Goal: Check status: Check status

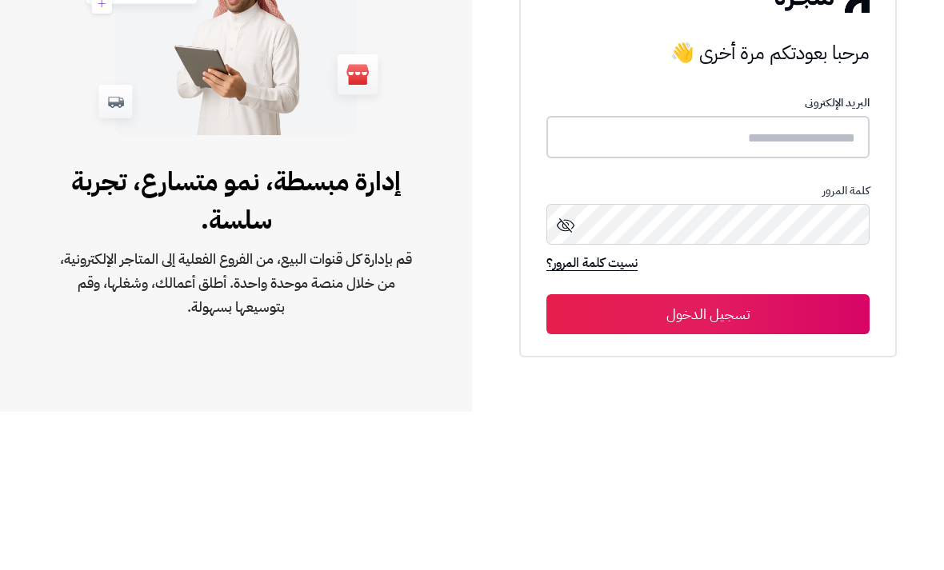
type input "******"
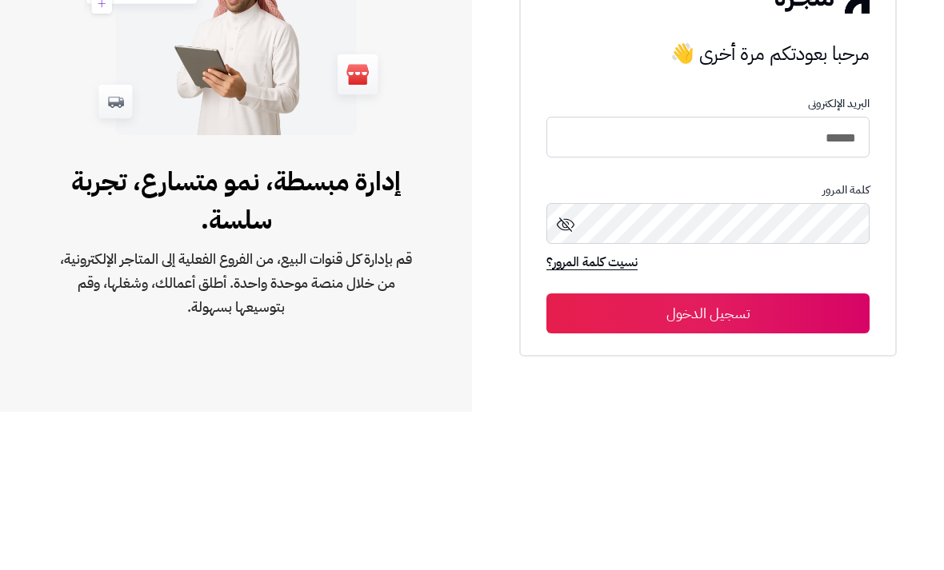
click at [708, 452] on button "تسجيل الدخول" at bounding box center [707, 472] width 323 height 40
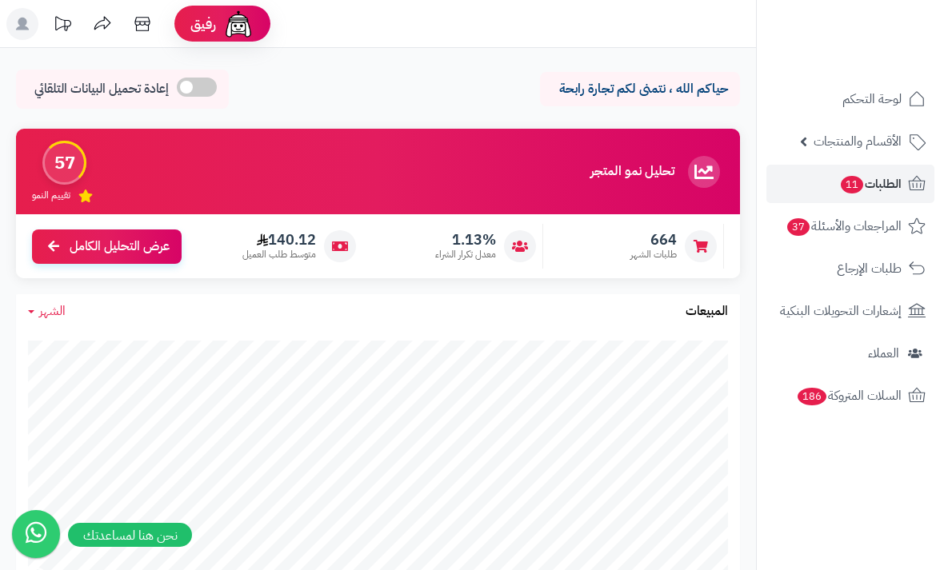
click at [894, 197] on link "الطلبات 11" at bounding box center [850, 184] width 168 height 38
click at [875, 182] on span "الطلبات 11" at bounding box center [870, 184] width 62 height 22
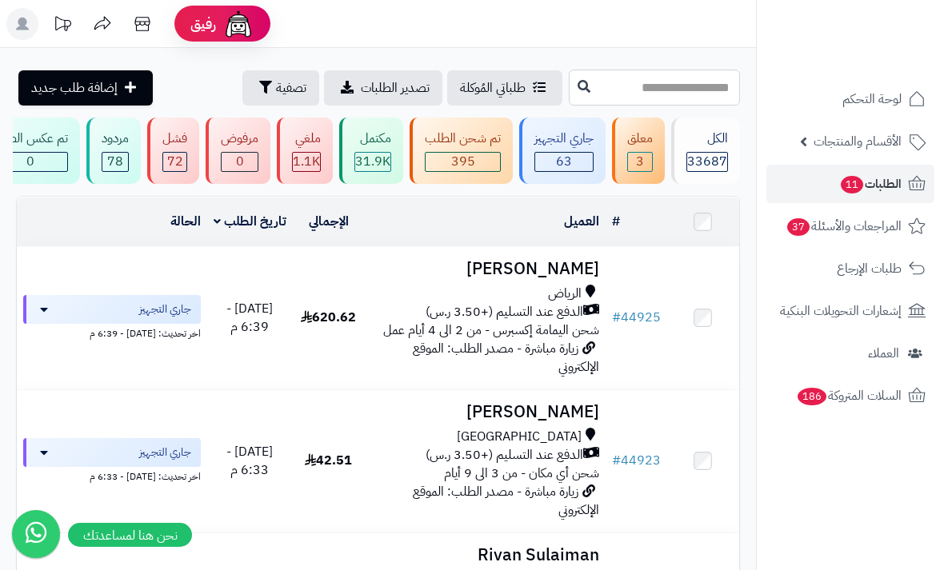
click at [617, 83] on input "text" at bounding box center [654, 88] width 171 height 36
type input "*****"
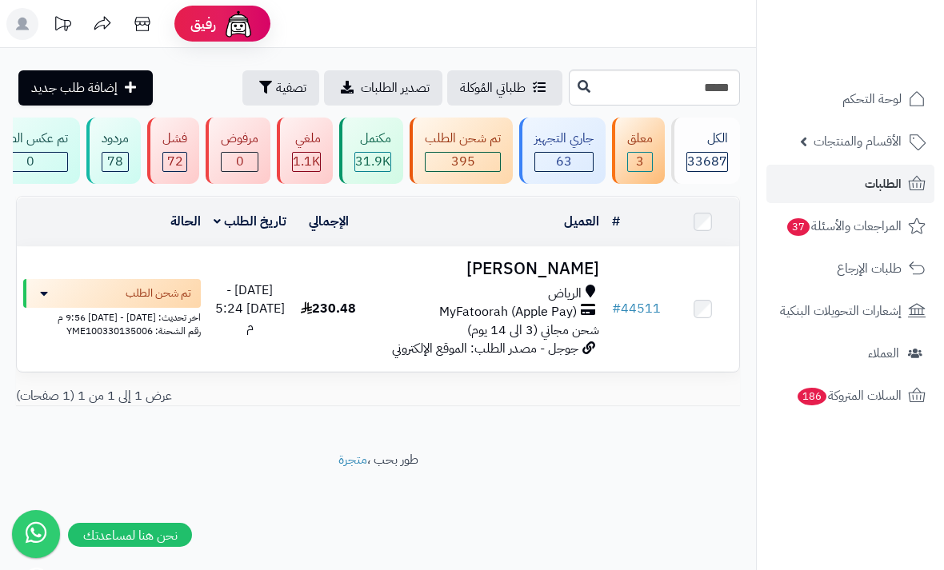
click at [574, 247] on td "Anfal Alanezi الرياض MyFatoorah (Apple Pay) شحن مجاني (3 الى 14 يوم) جوجل - مصد…" at bounding box center [485, 309] width 241 height 124
click at [576, 260] on h3 "Anfal Alanezi" at bounding box center [485, 269] width 228 height 18
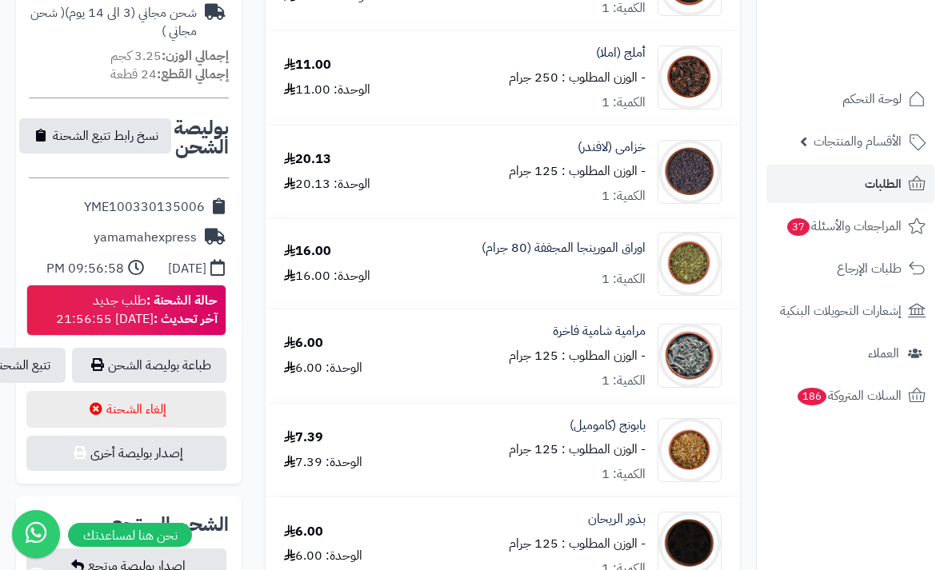
scroll to position [678, 0]
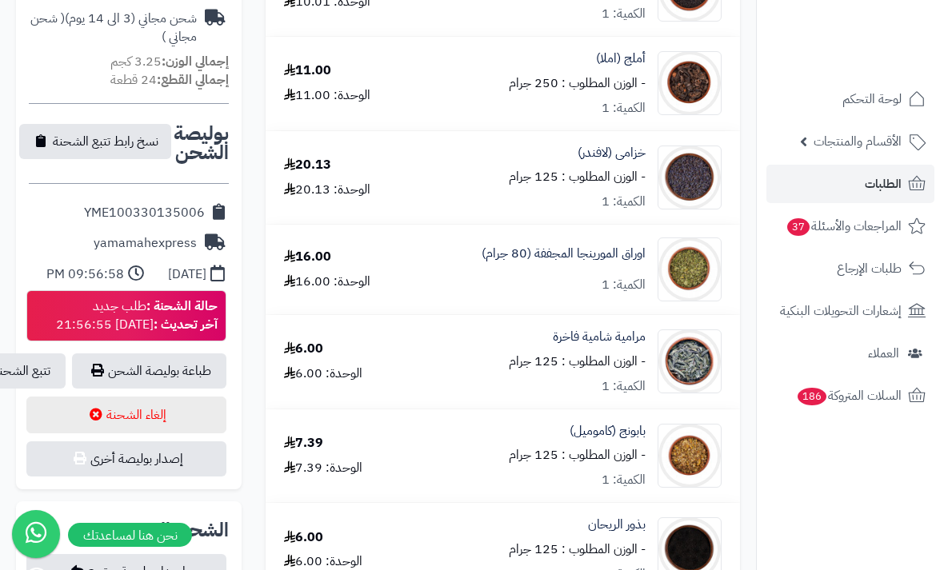
click at [44, 362] on link "تتبع الشحنة" at bounding box center [22, 371] width 88 height 35
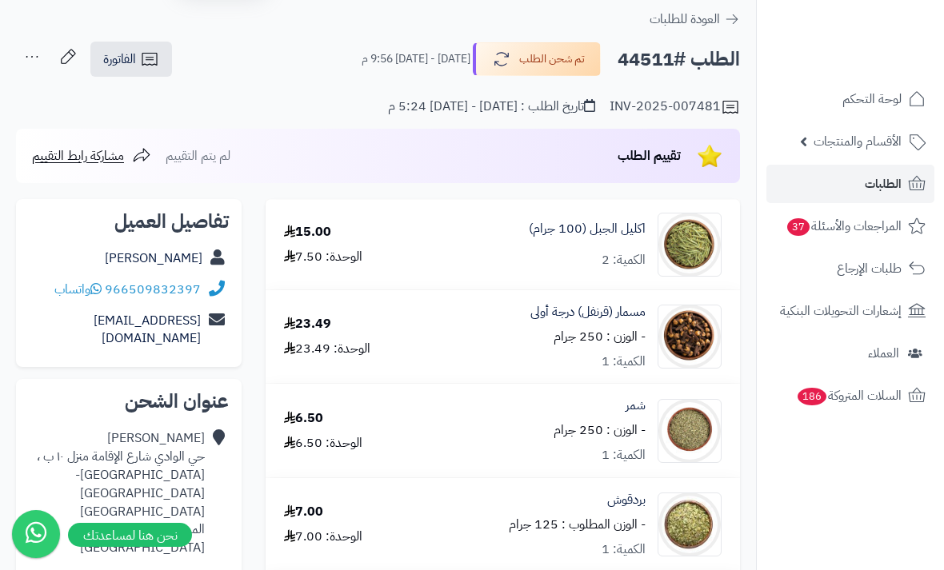
scroll to position [0, 0]
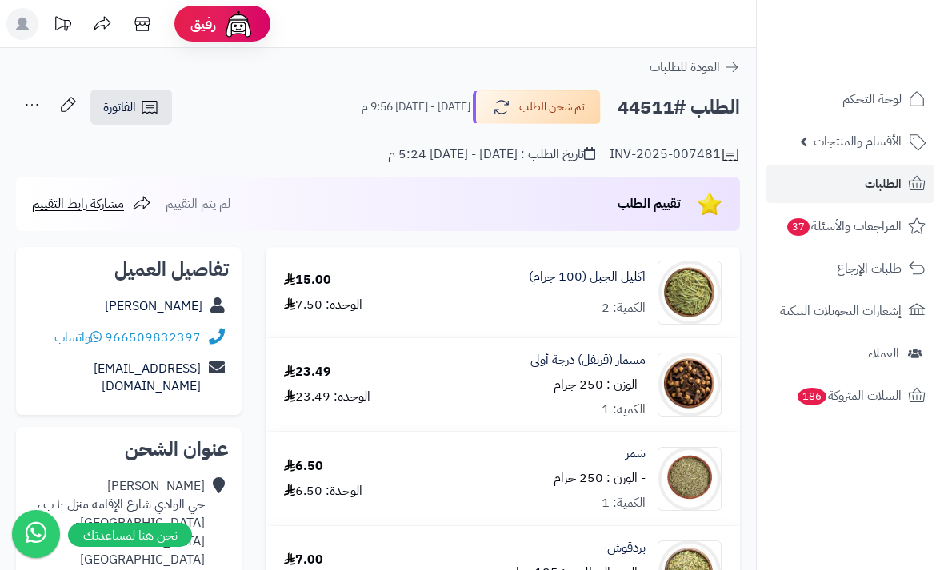
click at [876, 170] on link "الطلبات" at bounding box center [850, 184] width 168 height 38
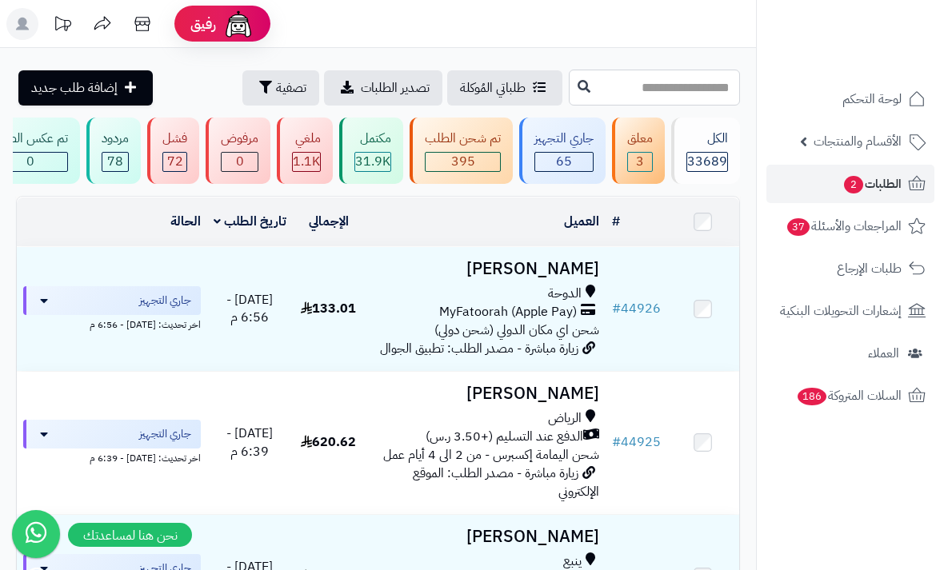
click at [679, 103] on input "text" at bounding box center [654, 88] width 171 height 36
type input "*****"
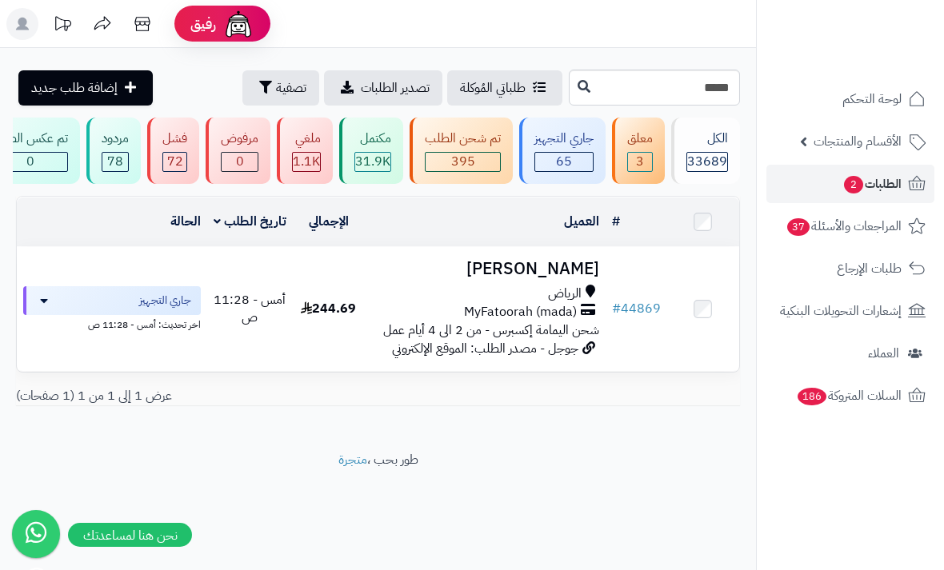
click at [544, 264] on h3 "[PERSON_NAME]" at bounding box center [485, 269] width 228 height 18
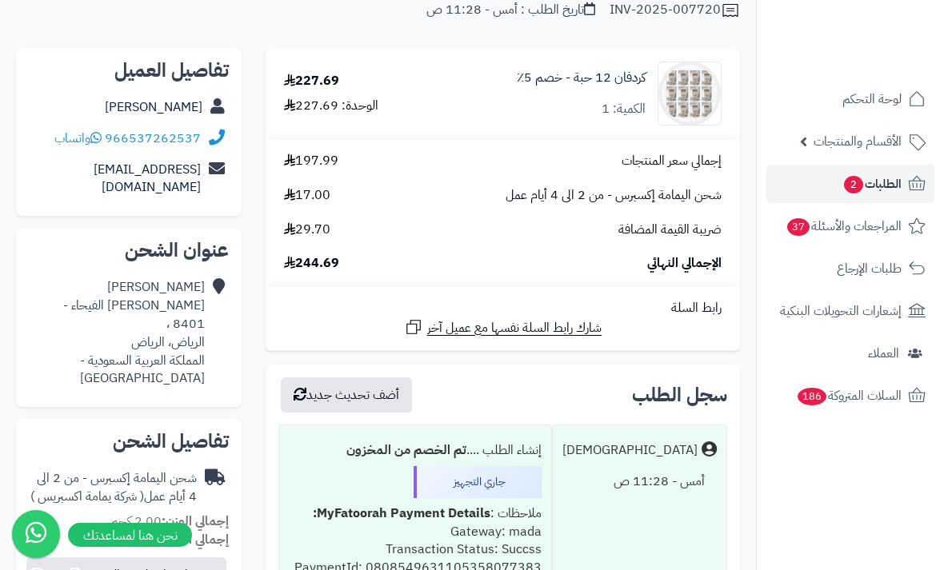
scroll to position [146, 0]
